Goal: Task Accomplishment & Management: Complete application form

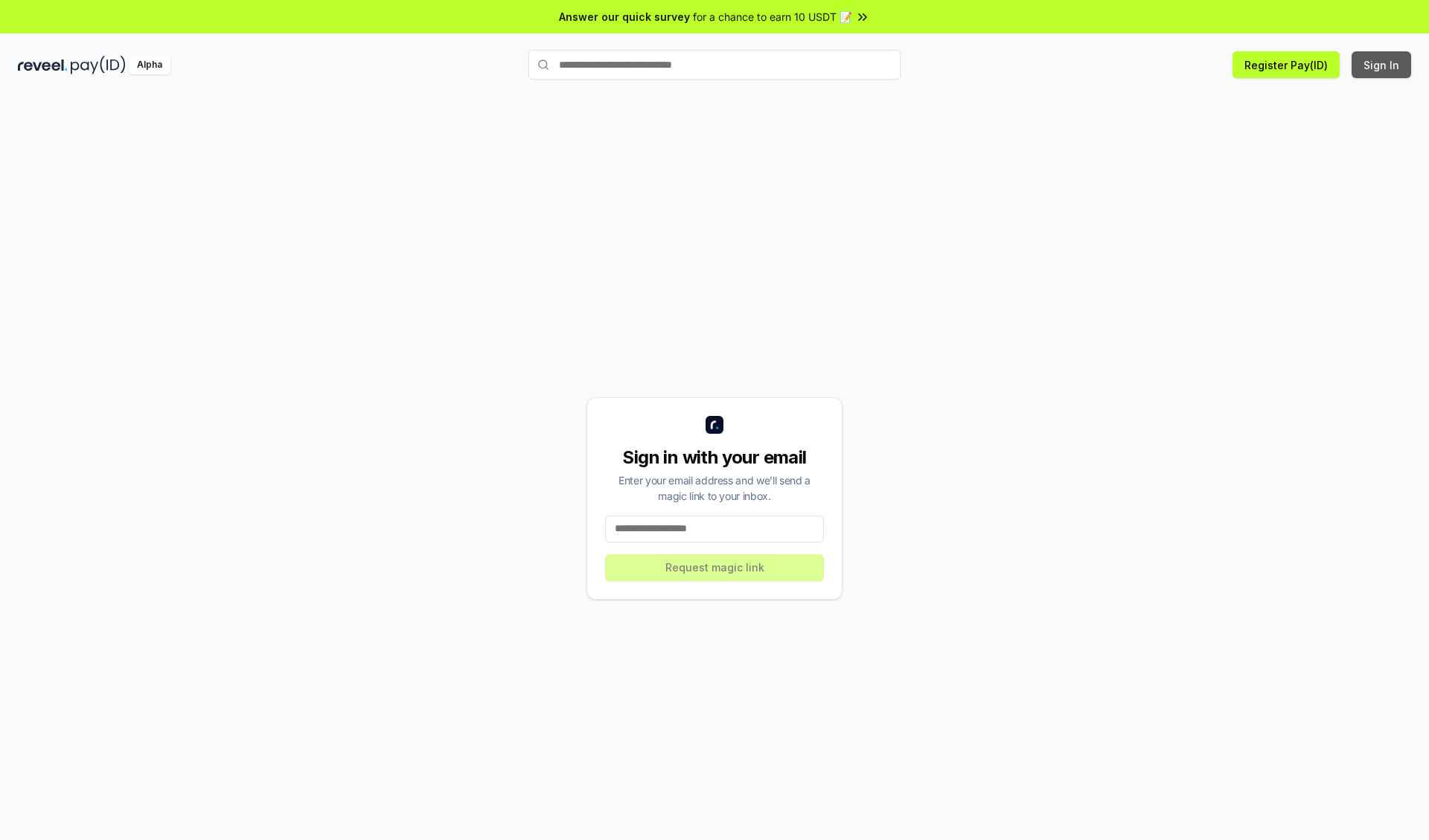
click at [1382, 65] on button "Sign In" at bounding box center [1381, 64] width 60 height 27
type input "**********"
click at [714, 567] on button "Request magic link" at bounding box center [714, 567] width 219 height 27
